Goal: Task Accomplishment & Management: Complete application form

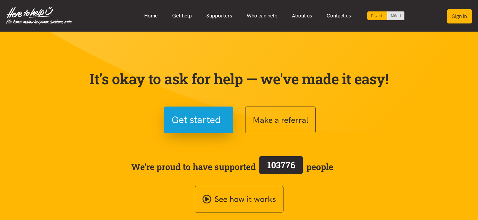
click at [463, 16] on button "Sign in" at bounding box center [459, 16] width 25 height 14
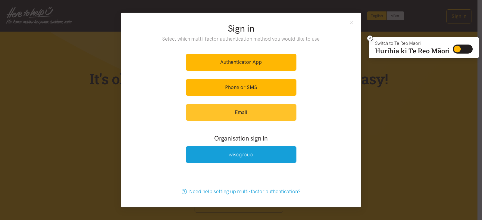
click at [241, 114] on link "Email" at bounding box center [241, 112] width 111 height 17
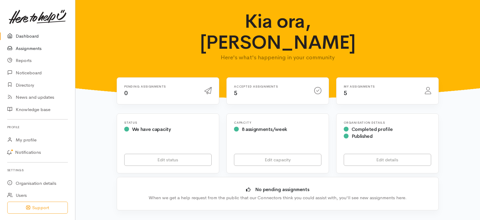
click at [29, 49] on link "Assignments" at bounding box center [37, 49] width 75 height 12
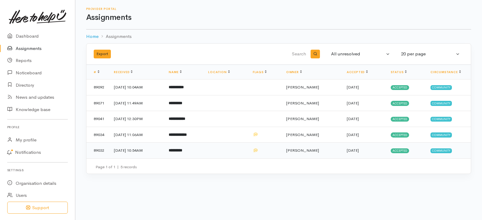
click at [242, 153] on td at bounding box center [225, 151] width 44 height 16
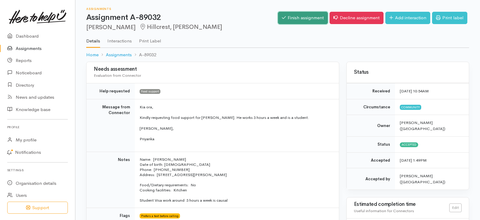
click at [307, 19] on link "Finish assignment" at bounding box center [303, 18] width 50 height 12
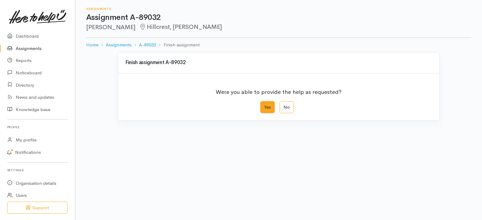
click at [267, 105] on label "Yes" at bounding box center [267, 107] width 14 height 12
click at [264, 105] on input "Yes" at bounding box center [262, 103] width 4 height 4
radio input "true"
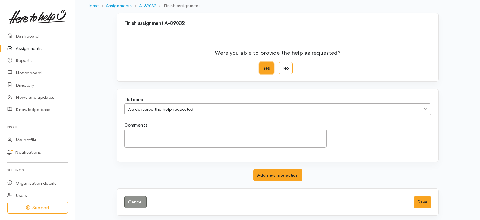
scroll to position [42, 0]
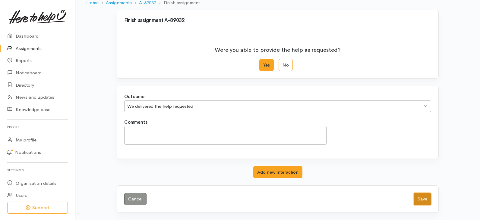
click at [422, 199] on button "Save" at bounding box center [422, 199] width 17 height 12
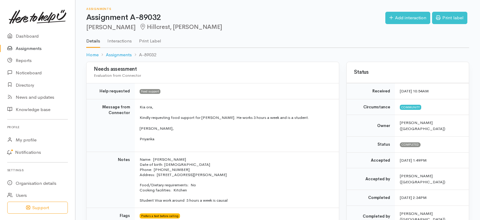
click at [27, 48] on link "Assignments" at bounding box center [37, 49] width 75 height 12
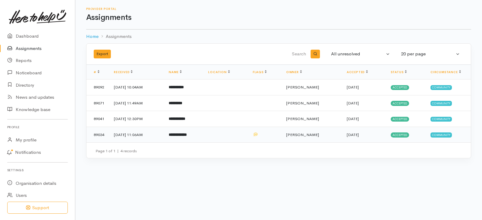
click at [238, 133] on td at bounding box center [225, 135] width 44 height 16
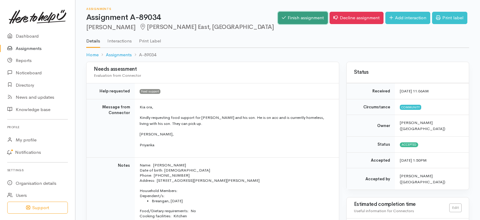
click at [304, 21] on link "Finish assignment" at bounding box center [303, 18] width 50 height 12
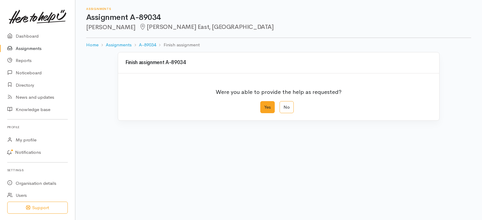
click at [265, 107] on label "Yes" at bounding box center [267, 107] width 14 height 12
click at [264, 105] on input "Yes" at bounding box center [262, 103] width 4 height 4
radio input "true"
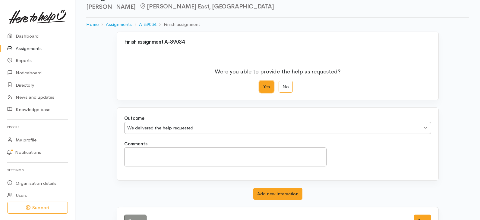
scroll to position [42, 0]
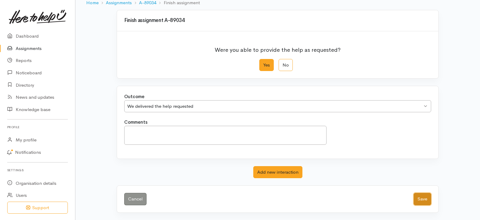
click at [420, 196] on button "Save" at bounding box center [422, 199] width 17 height 12
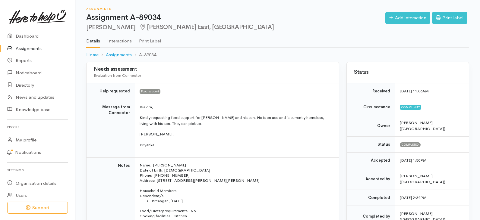
click at [18, 49] on link "Assignments" at bounding box center [37, 49] width 75 height 12
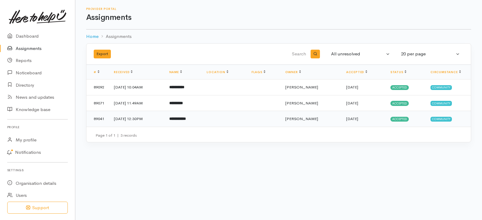
click at [241, 118] on td at bounding box center [224, 119] width 45 height 16
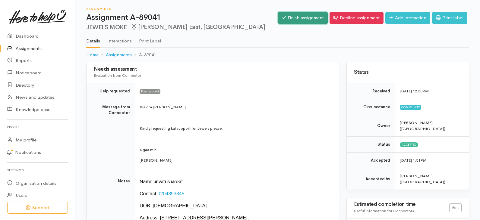
click at [298, 20] on link "Finish assignment" at bounding box center [303, 18] width 50 height 12
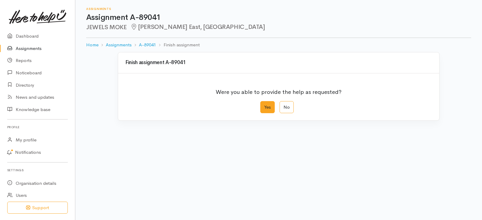
click at [270, 109] on label "Yes" at bounding box center [267, 107] width 14 height 12
click at [264, 105] on input "Yes" at bounding box center [262, 103] width 4 height 4
radio input "true"
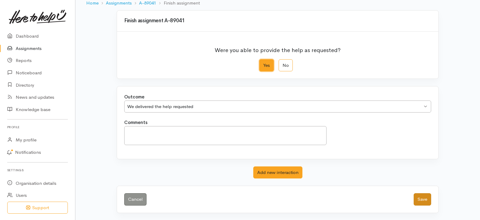
scroll to position [42, 0]
click at [418, 196] on button "Save" at bounding box center [422, 199] width 17 height 12
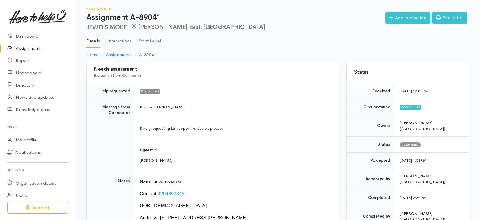
click at [37, 47] on link "Assignments" at bounding box center [37, 49] width 75 height 12
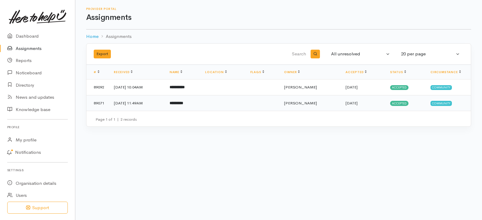
click at [245, 101] on td at bounding box center [222, 103] width 45 height 16
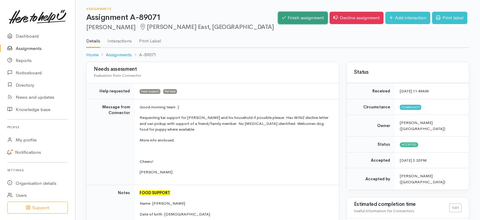
click at [308, 20] on link "Finish assignment" at bounding box center [303, 18] width 50 height 12
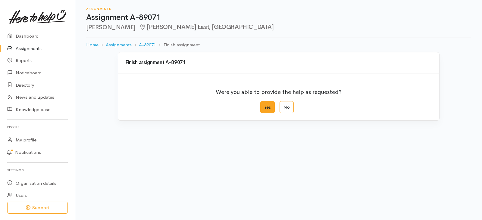
click at [270, 108] on label "Yes" at bounding box center [267, 107] width 14 height 12
click at [264, 105] on input "Yes" at bounding box center [262, 103] width 4 height 4
radio input "true"
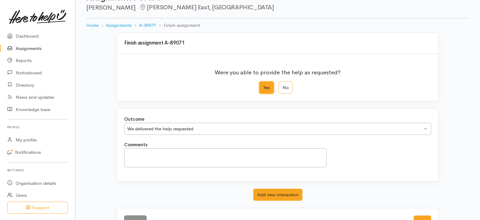
scroll to position [42, 0]
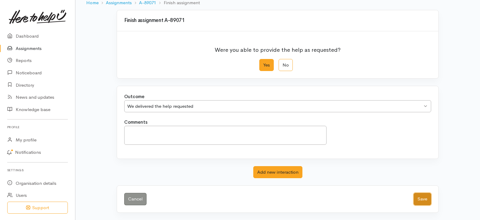
click at [421, 195] on button "Save" at bounding box center [422, 199] width 17 height 12
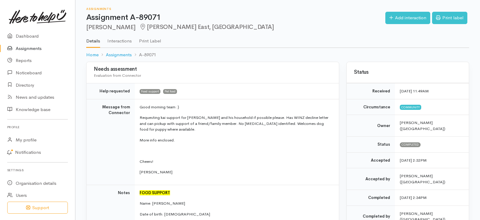
click at [26, 49] on link "Assignments" at bounding box center [37, 49] width 75 height 12
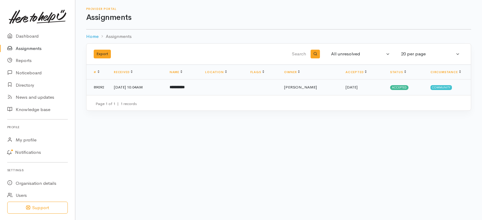
click at [239, 87] on td at bounding box center [222, 88] width 45 height 16
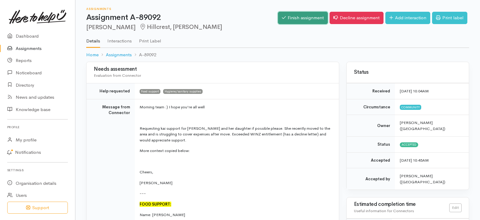
click at [300, 17] on link "Finish assignment" at bounding box center [303, 18] width 50 height 12
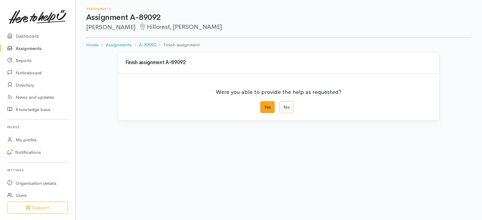
click at [263, 105] on label "Yes" at bounding box center [267, 107] width 14 height 12
click at [263, 105] on input "Yes" at bounding box center [262, 103] width 4 height 4
radio input "true"
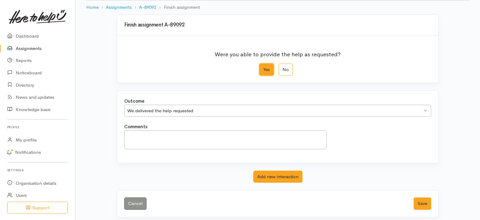
scroll to position [42, 0]
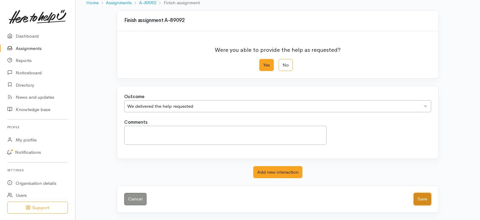
click at [427, 201] on button "Save" at bounding box center [422, 199] width 17 height 12
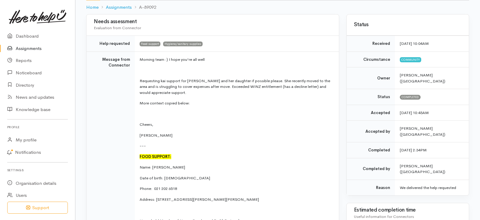
scroll to position [30, 0]
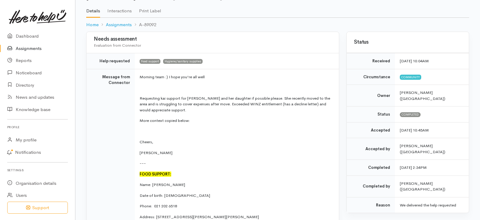
click at [35, 48] on link "Assignments" at bounding box center [37, 49] width 75 height 12
